Goal: Task Accomplishment & Management: Manage account settings

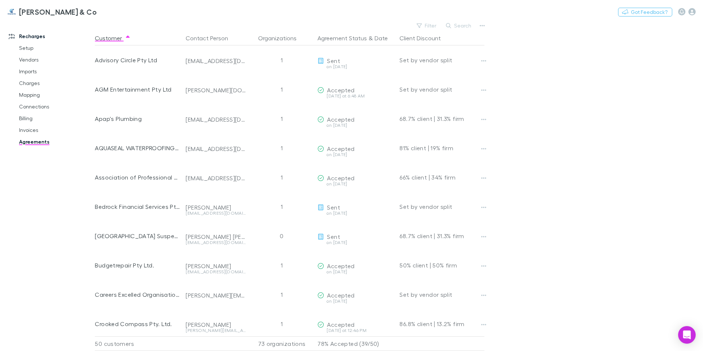
click at [626, 73] on main "Filter Search Customer Contact Person Organizations Agreement Status & Date Cli…" at bounding box center [399, 185] width 608 height 330
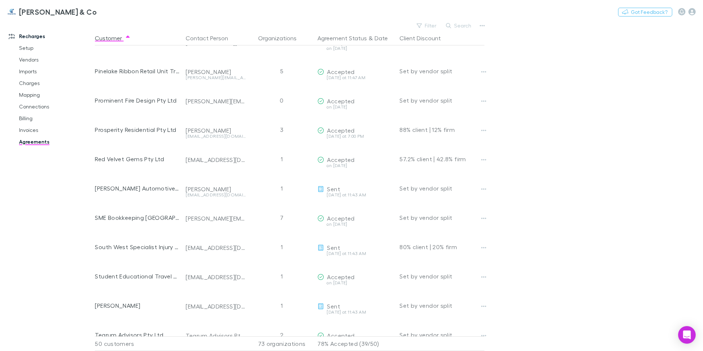
scroll to position [692, 0]
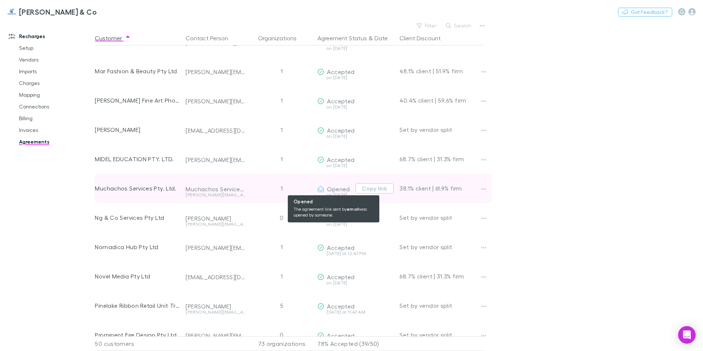
click at [348, 189] on span "Opened" at bounding box center [338, 188] width 23 height 7
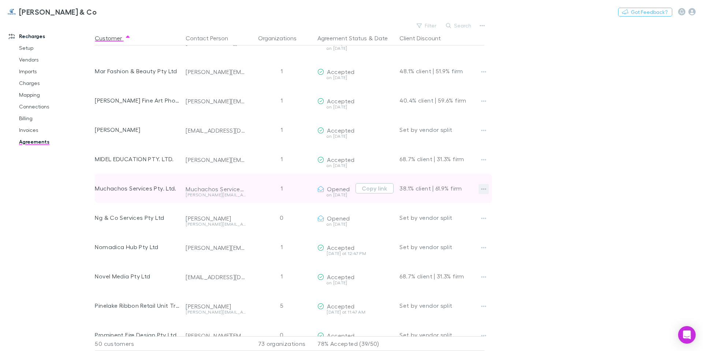
click at [486, 189] on button "button" at bounding box center [483, 189] width 10 height 10
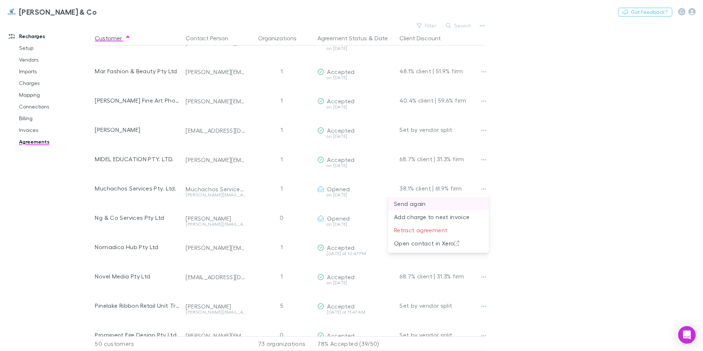
click at [458, 201] on p "Send again" at bounding box center [438, 203] width 89 height 9
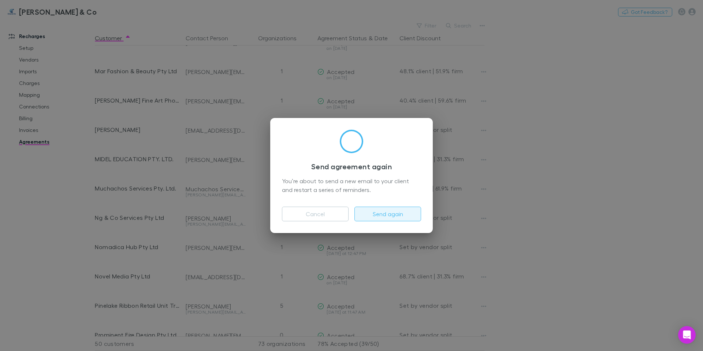
click at [405, 216] on button "Send again" at bounding box center [387, 213] width 67 height 15
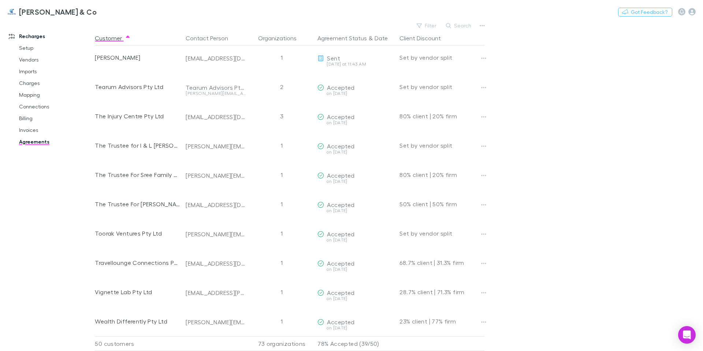
scroll to position [1179, 0]
